Goal: Check status: Check status

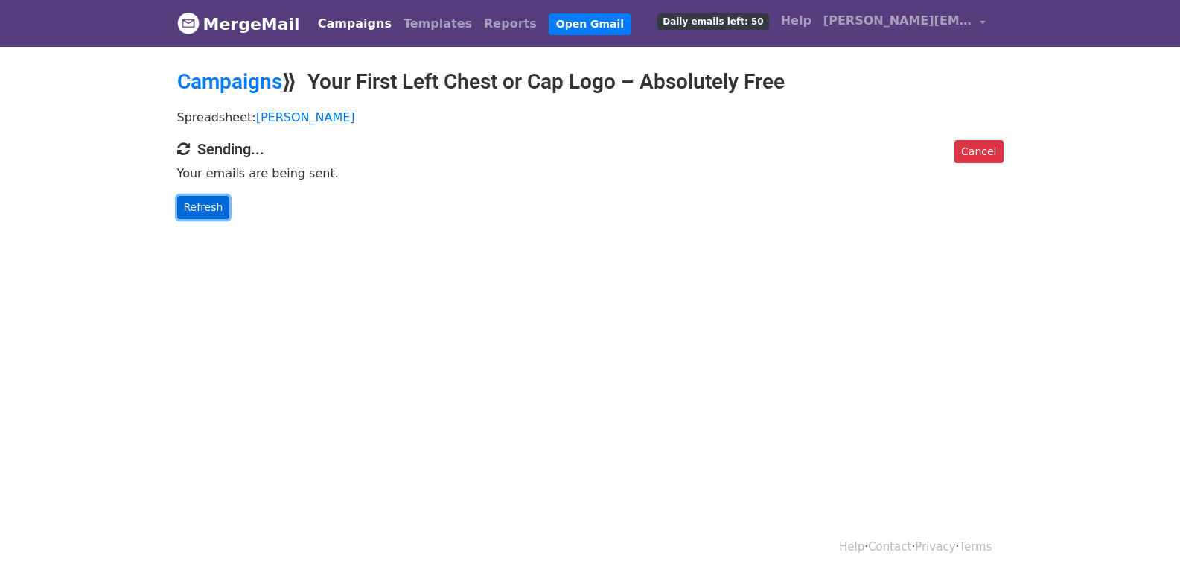
click at [206, 203] on link "Refresh" at bounding box center [203, 207] width 53 height 23
click at [207, 208] on link "Refresh" at bounding box center [203, 207] width 53 height 23
click at [201, 209] on link "Refresh" at bounding box center [203, 207] width 53 height 23
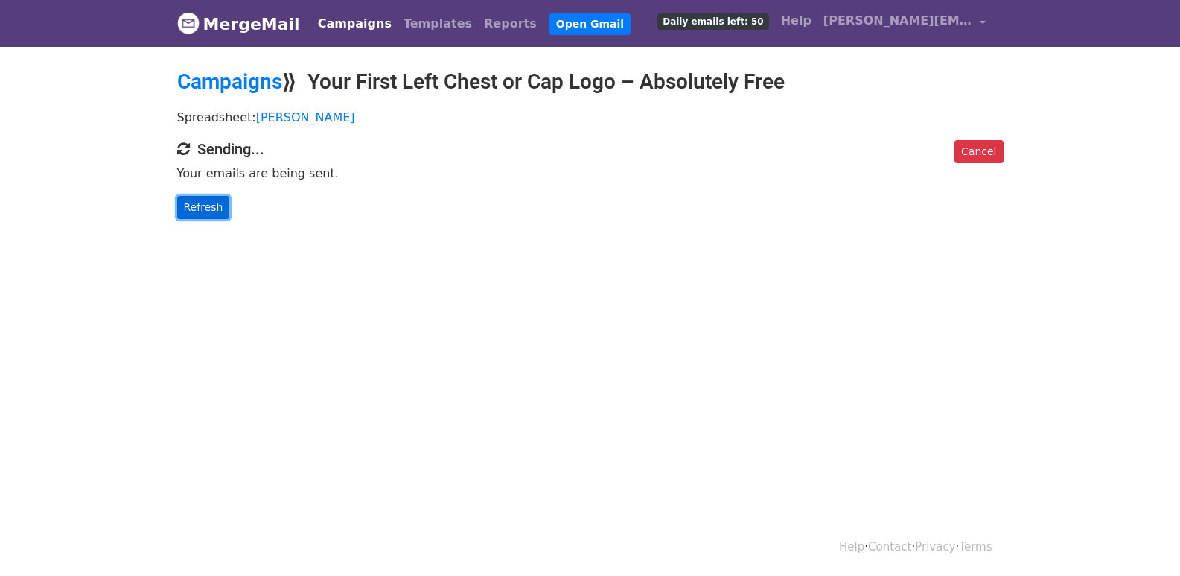
click at [203, 205] on link "Refresh" at bounding box center [203, 207] width 53 height 23
